Goal: Obtain resource: Obtain resource

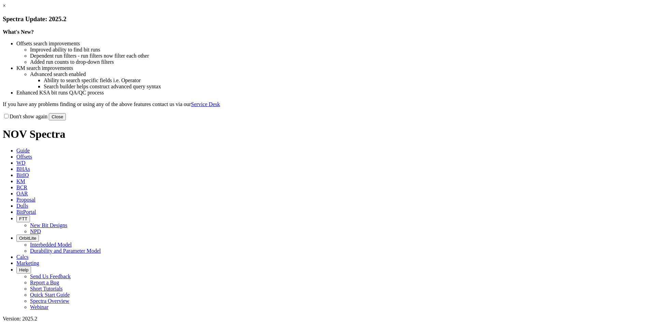
click at [66, 120] on button "Close" at bounding box center [57, 116] width 17 height 7
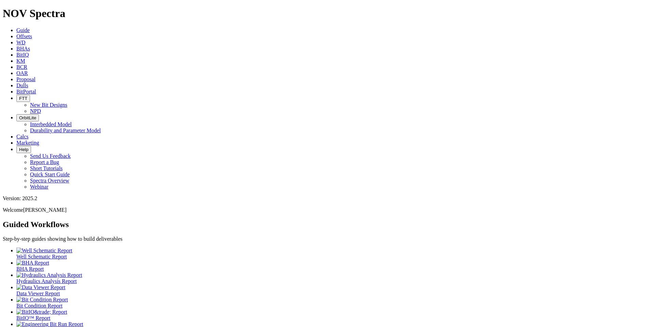
click at [32, 33] on span "Offsets" at bounding box center [24, 36] width 16 height 6
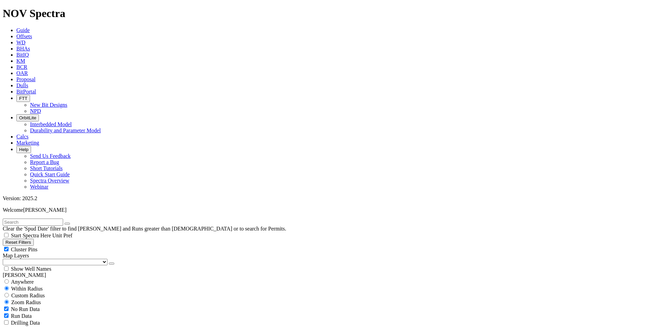
click at [36, 219] on input "text" at bounding box center [33, 222] width 60 height 7
type input "grackle"
click at [67, 224] on icon "button" at bounding box center [67, 224] width 0 height 0
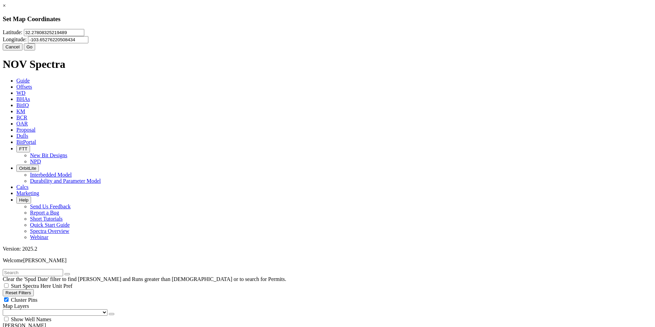
scroll to position [38752, 0]
click at [84, 36] on input "32.27808325219489" at bounding box center [54, 32] width 60 height 7
type input "32.198587"
click at [88, 41] on input "-103.65276220508434" at bounding box center [58, 39] width 60 height 7
type input "-103.439451"
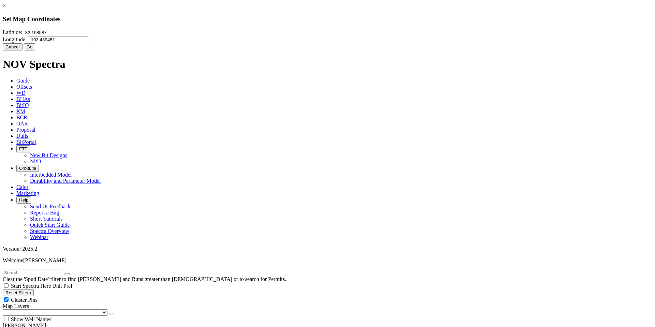
click at [35, 51] on button "Go" at bounding box center [30, 46] width 12 height 7
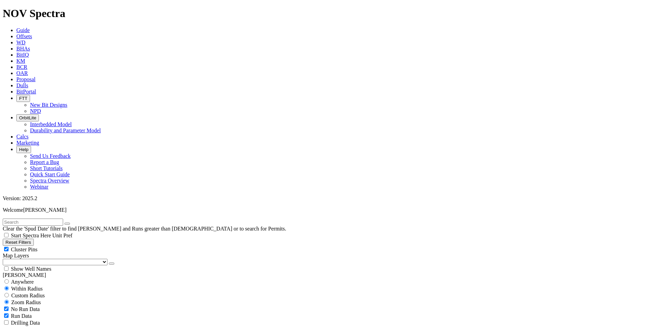
scroll to position [228, 0]
select select "9.875"
checkbox input "false"
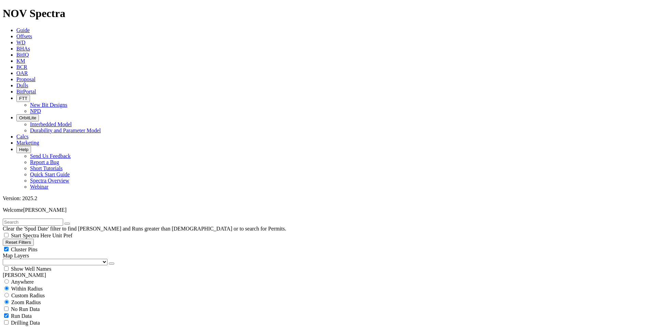
select select "? number:9.875 ?"
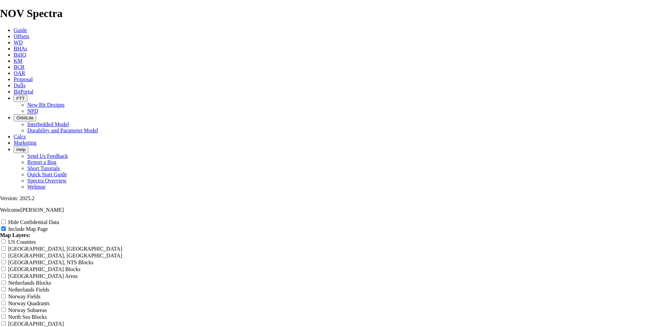
scroll to position [799, 0]
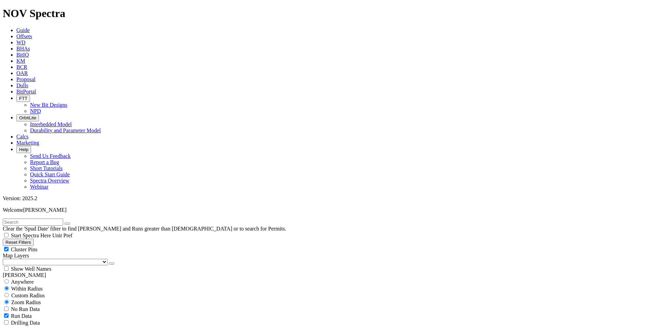
scroll to position [375, 0]
type input "9000"
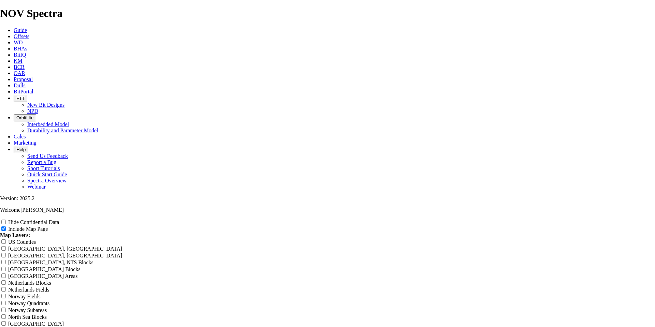
scroll to position [892, 0]
radio input "true"
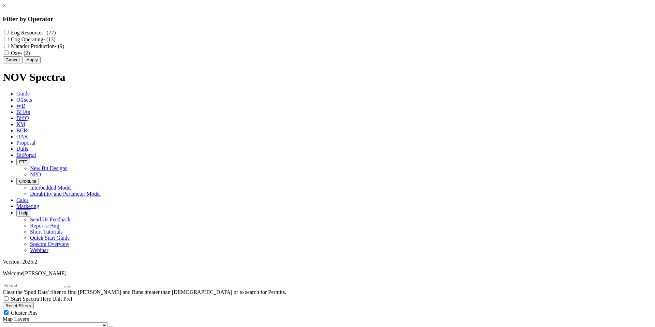
click at [9, 32] on Resources "Eog Resources - (77)" at bounding box center [6, 32] width 4 height 4
checkbox Resources "true"
click at [41, 63] on button "Apply" at bounding box center [32, 59] width 17 height 7
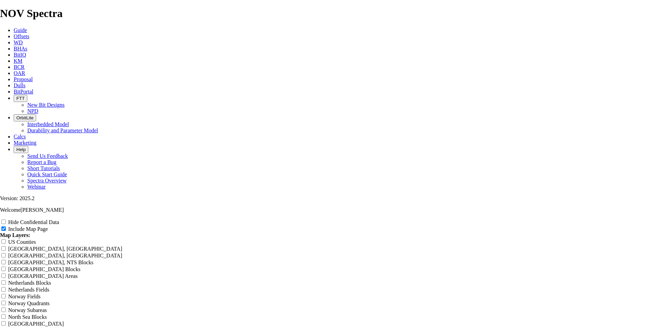
scroll to position [820, 0]
radio input "true"
